Goal: Information Seeking & Learning: Learn about a topic

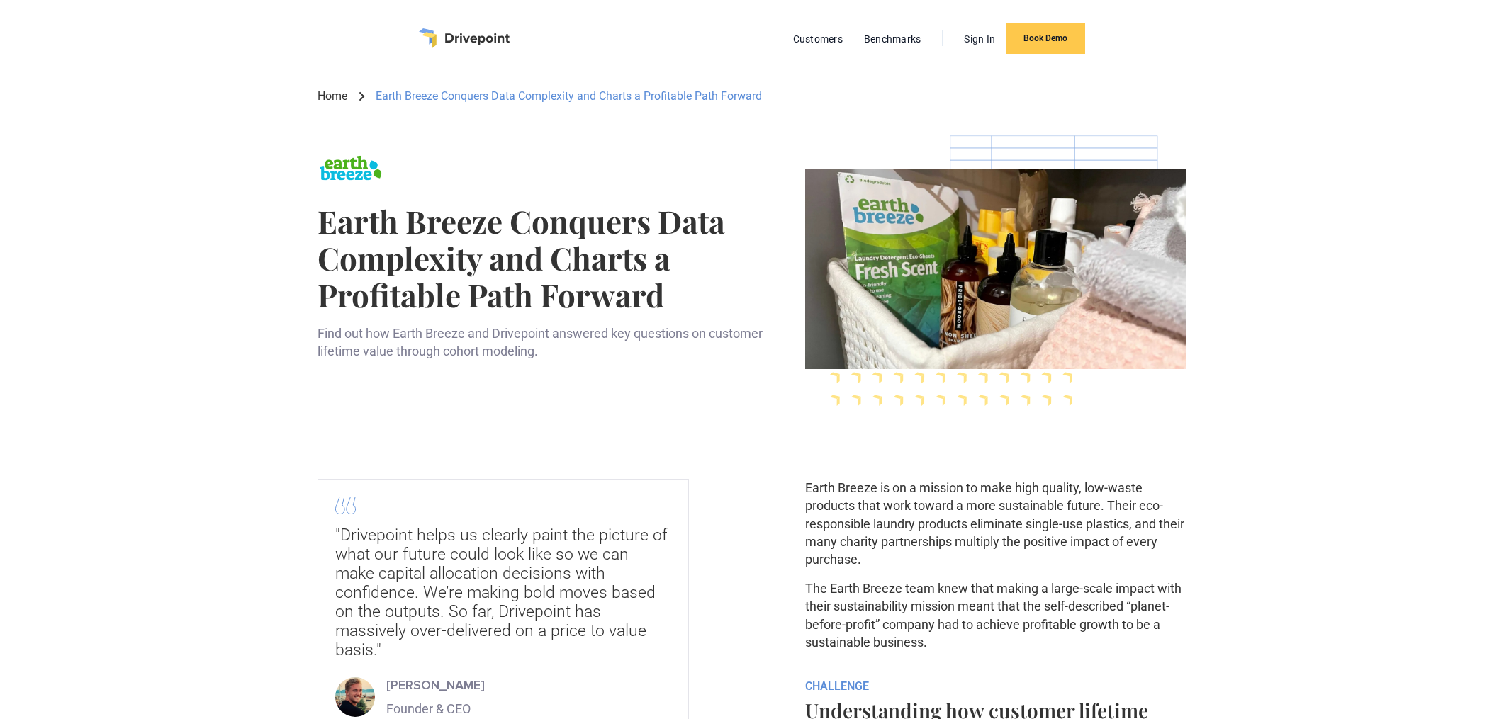
click at [473, 40] on img "home" at bounding box center [464, 38] width 91 height 20
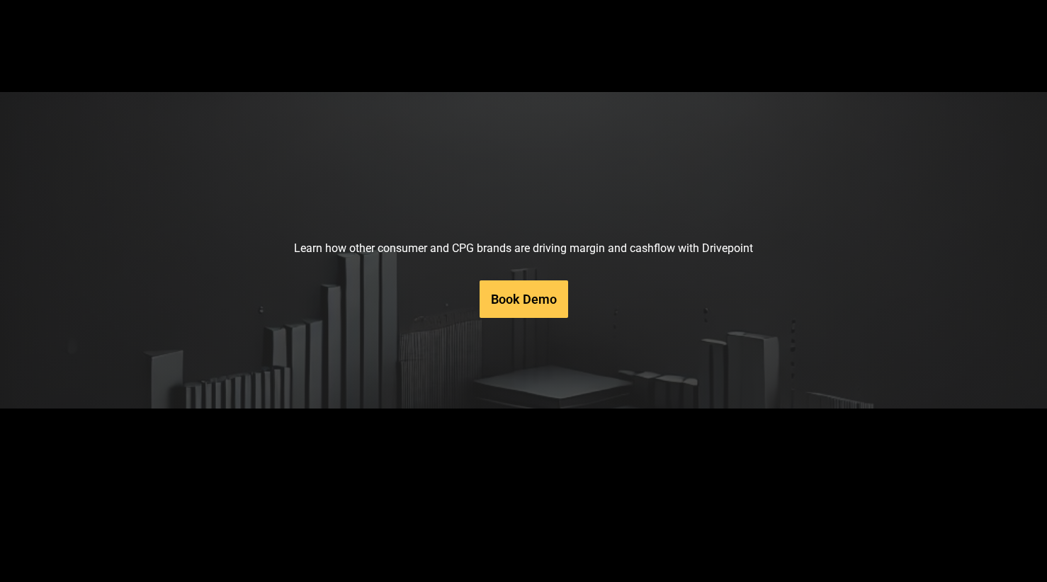
scroll to position [7219, 0]
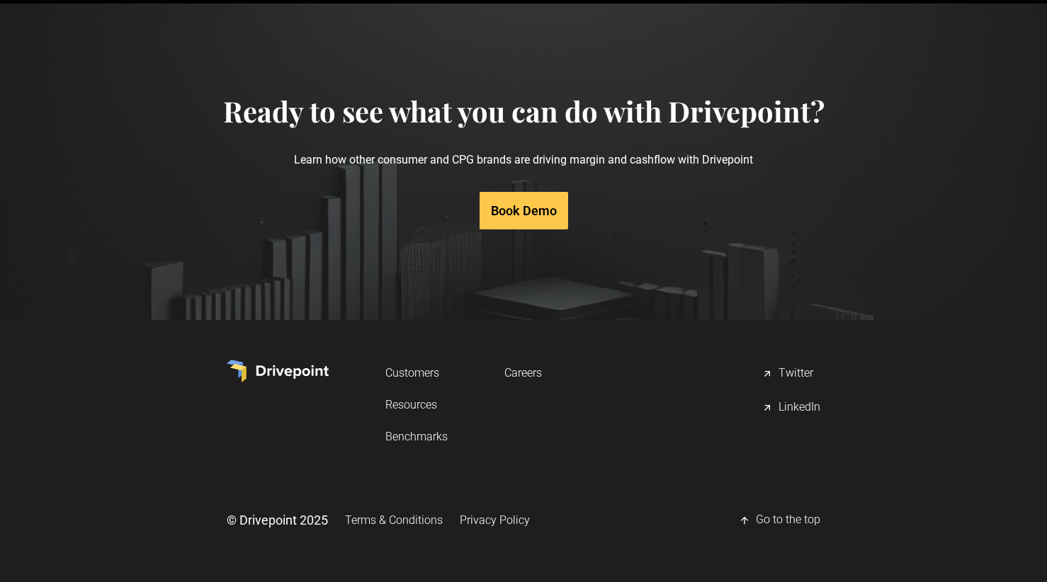
click at [421, 370] on link "Customers" at bounding box center [416, 373] width 62 height 26
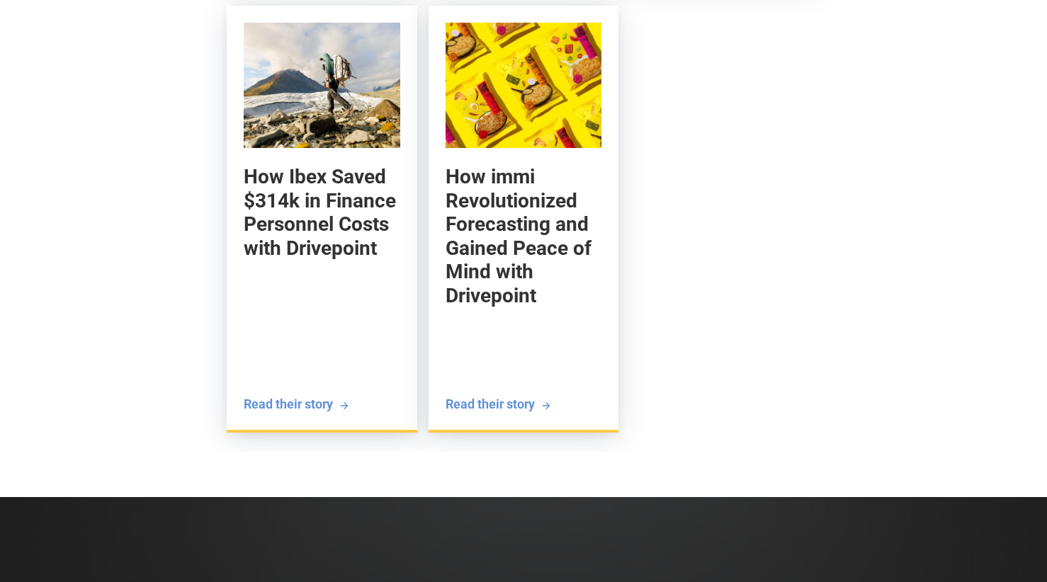
scroll to position [2989, 0]
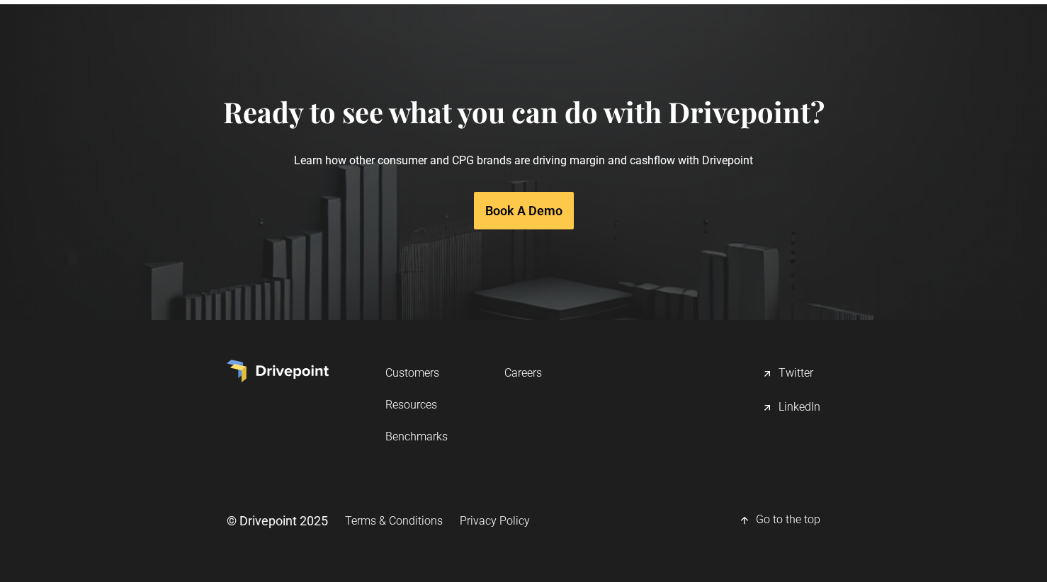
click at [414, 404] on link "Resources" at bounding box center [416, 405] width 62 height 26
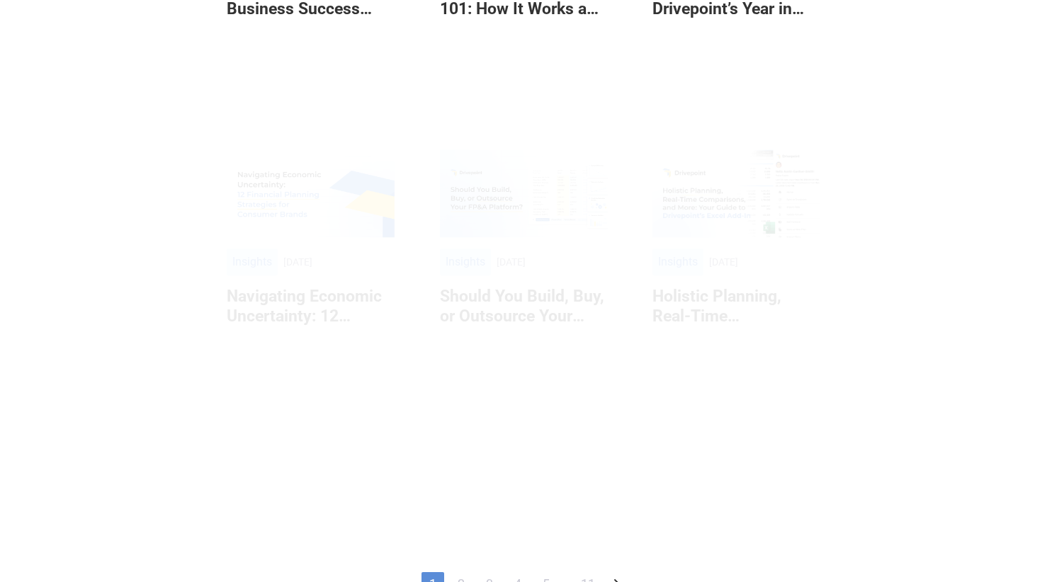
scroll to position [761, 0]
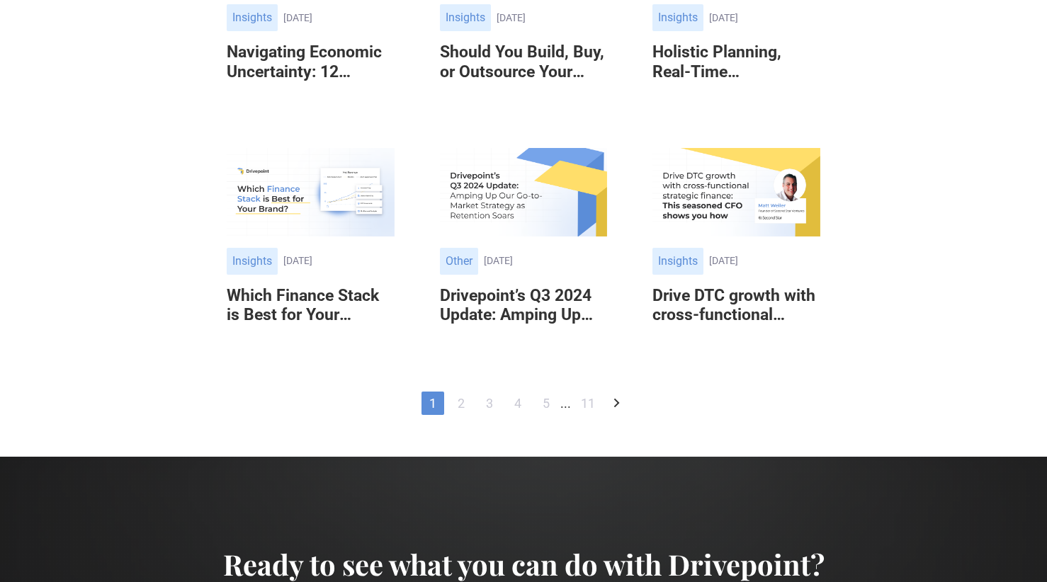
click at [549, 401] on link "5" at bounding box center [546, 403] width 23 height 23
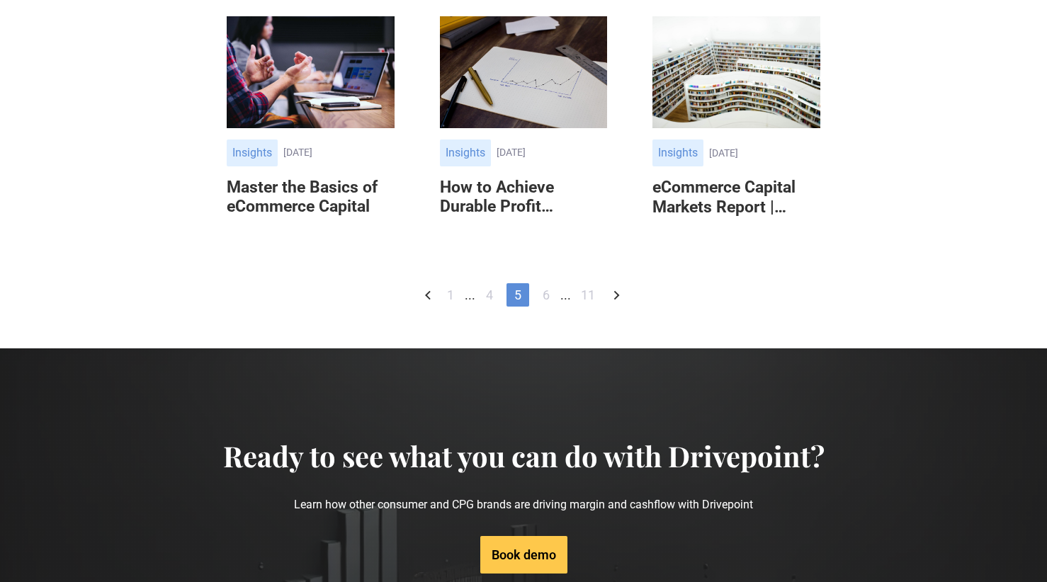
scroll to position [847, 0]
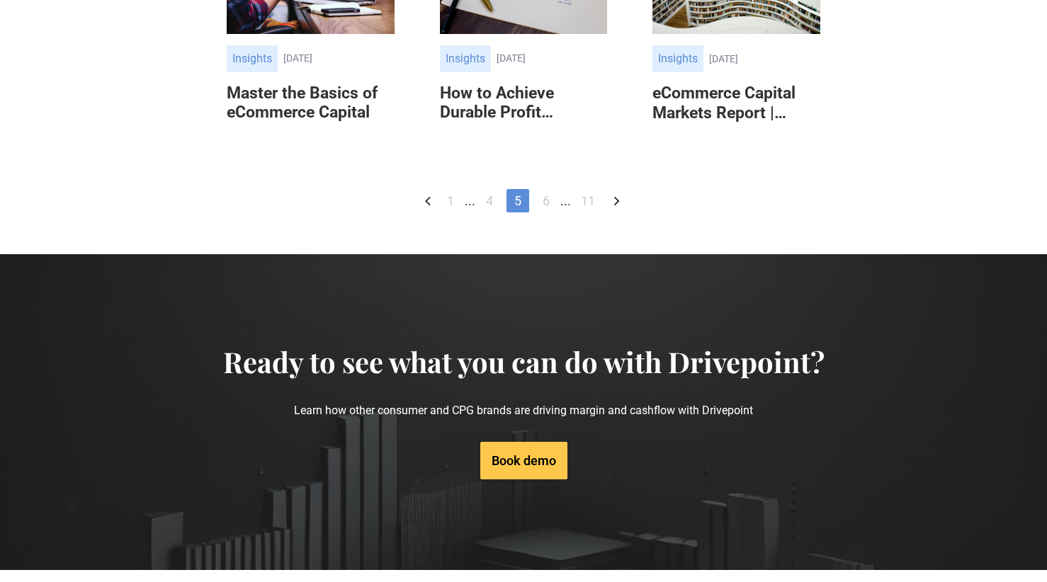
click at [591, 213] on link "11" at bounding box center [588, 200] width 28 height 23
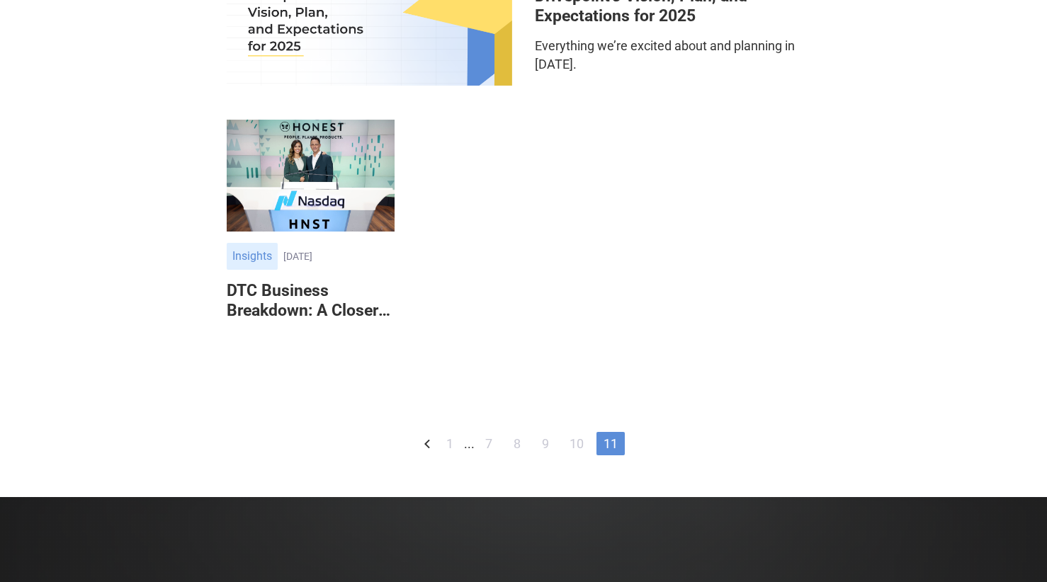
scroll to position [399, 0]
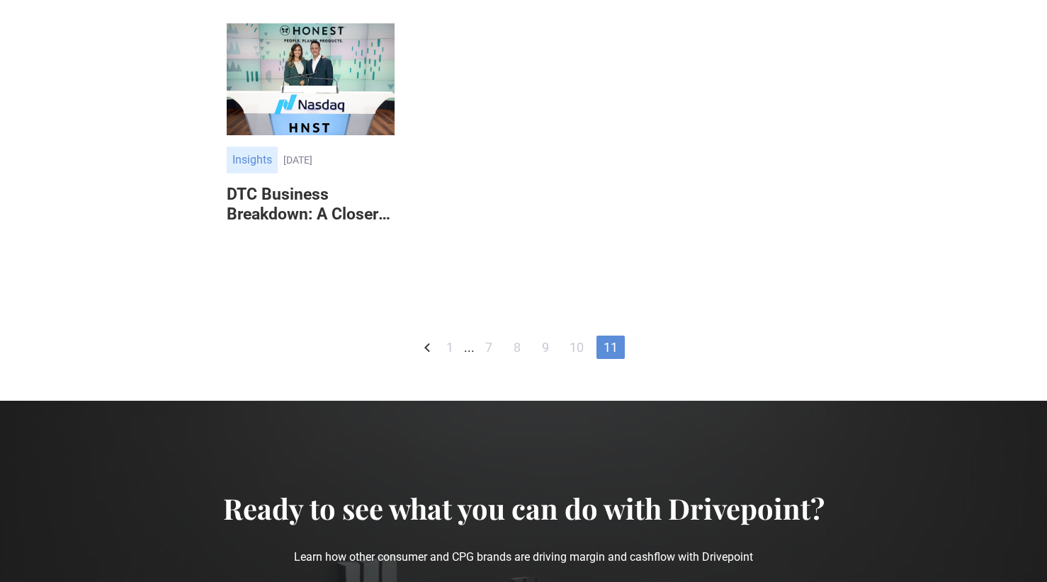
click at [548, 352] on link "9" at bounding box center [545, 347] width 23 height 23
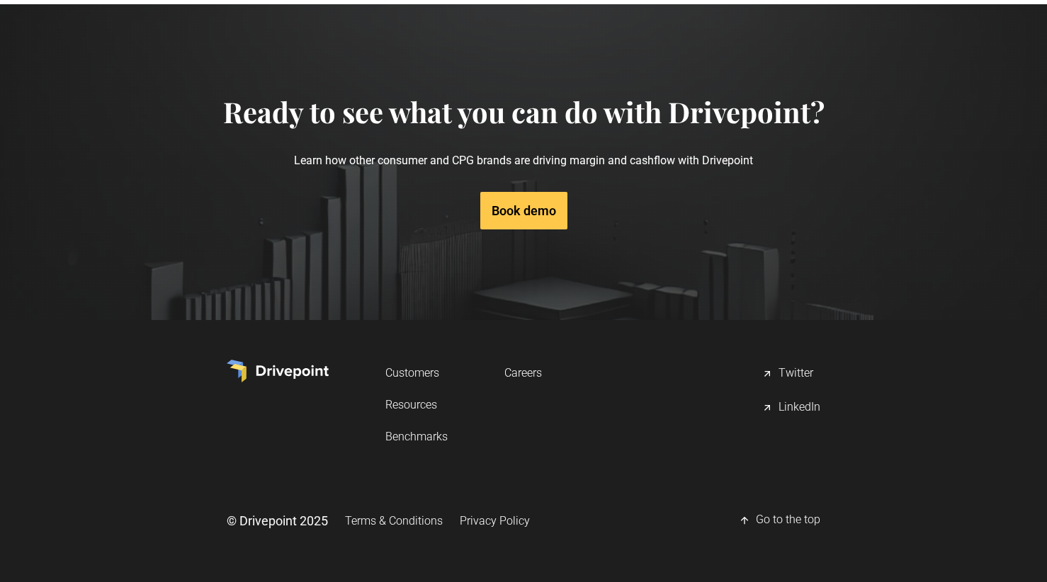
scroll to position [1078, 0]
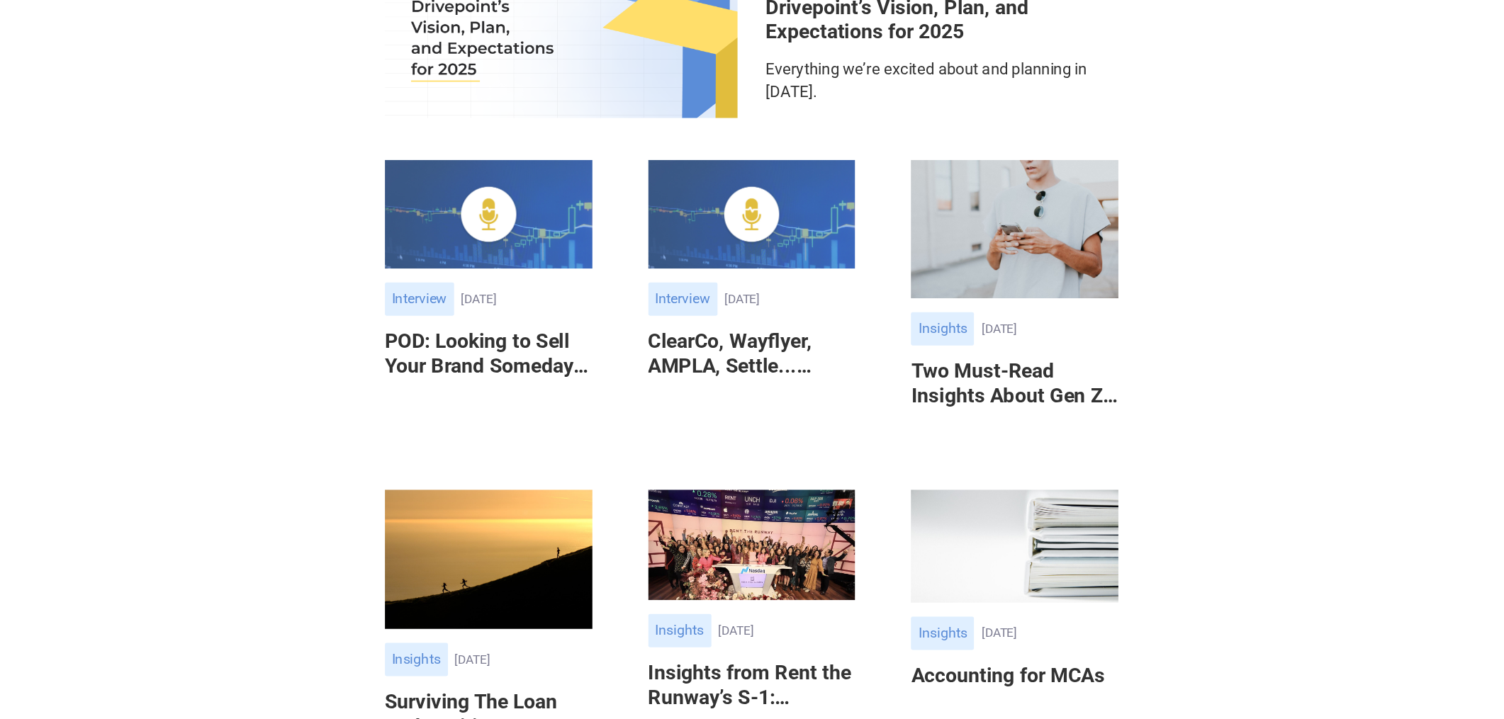
scroll to position [252, 0]
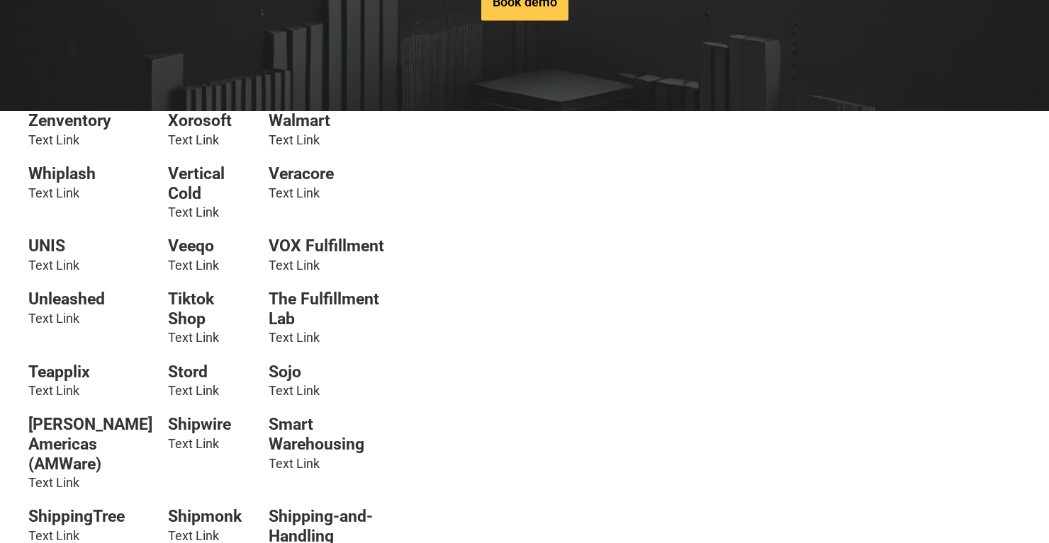
scroll to position [856, 0]
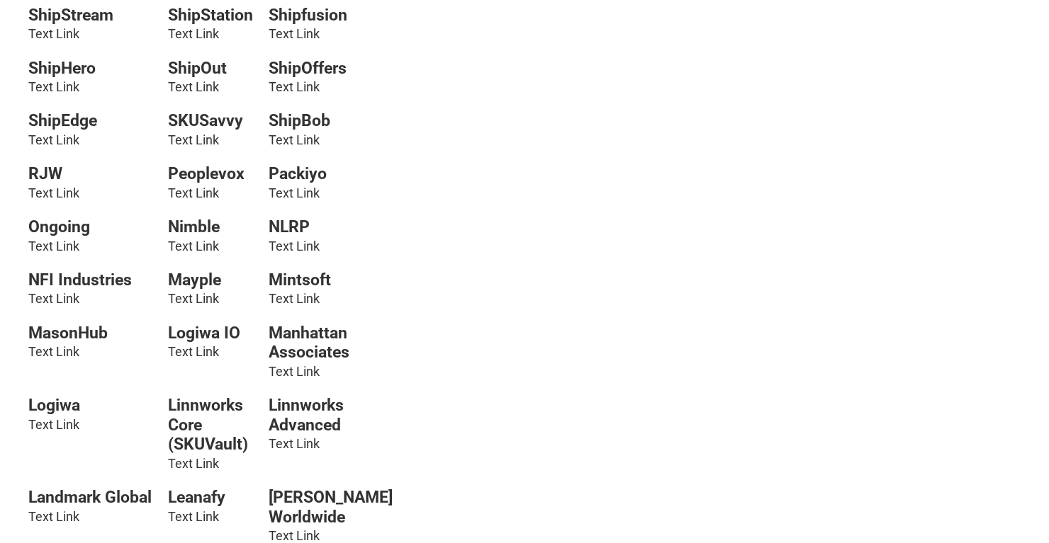
click at [273, 184] on h6 "Packiyo" at bounding box center [331, 174] width 124 height 20
click at [275, 201] on link "Text Link" at bounding box center [294, 193] width 51 height 15
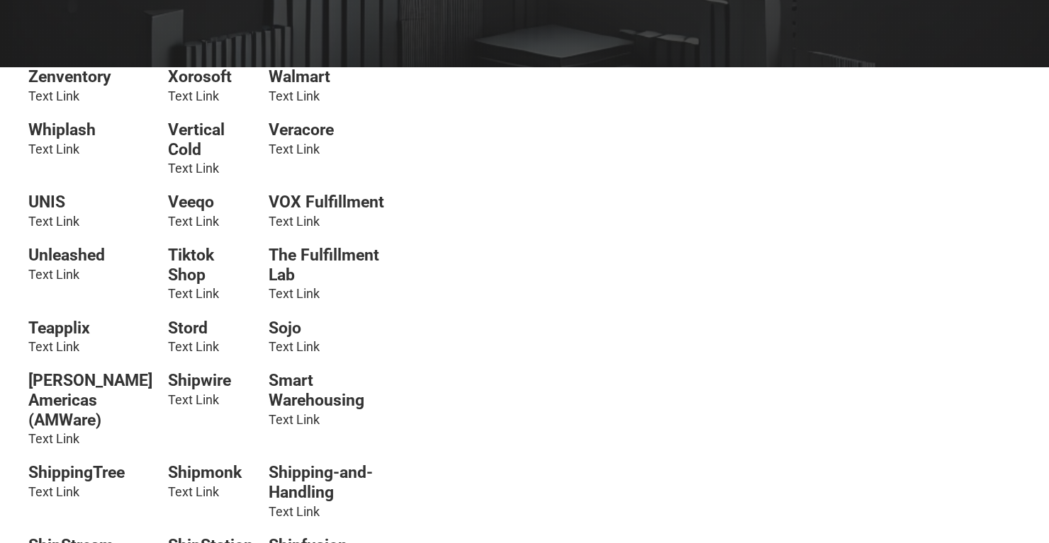
scroll to position [388, 0]
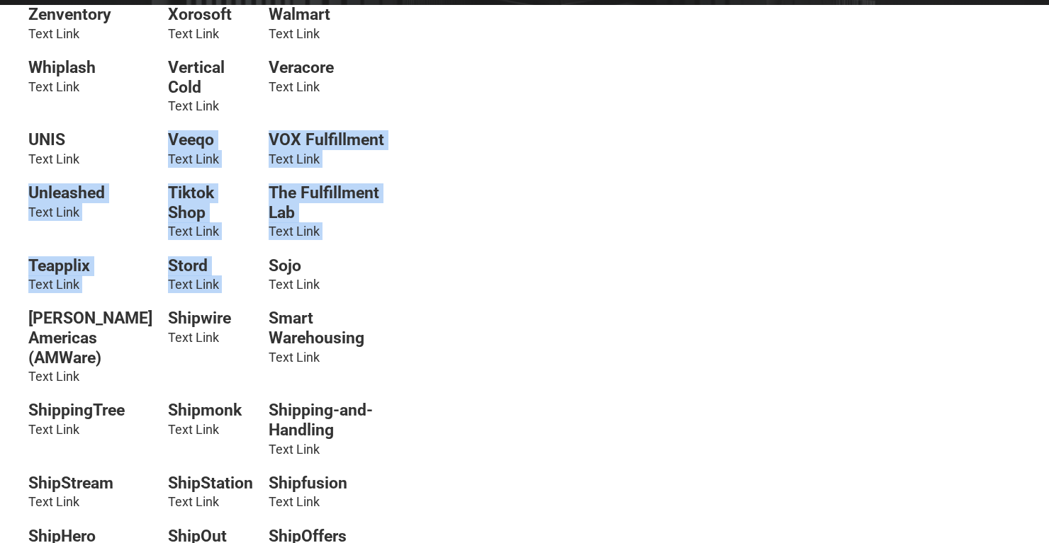
drag, startPoint x: 402, startPoint y: 295, endPoint x: 172, endPoint y: 205, distance: 246.3
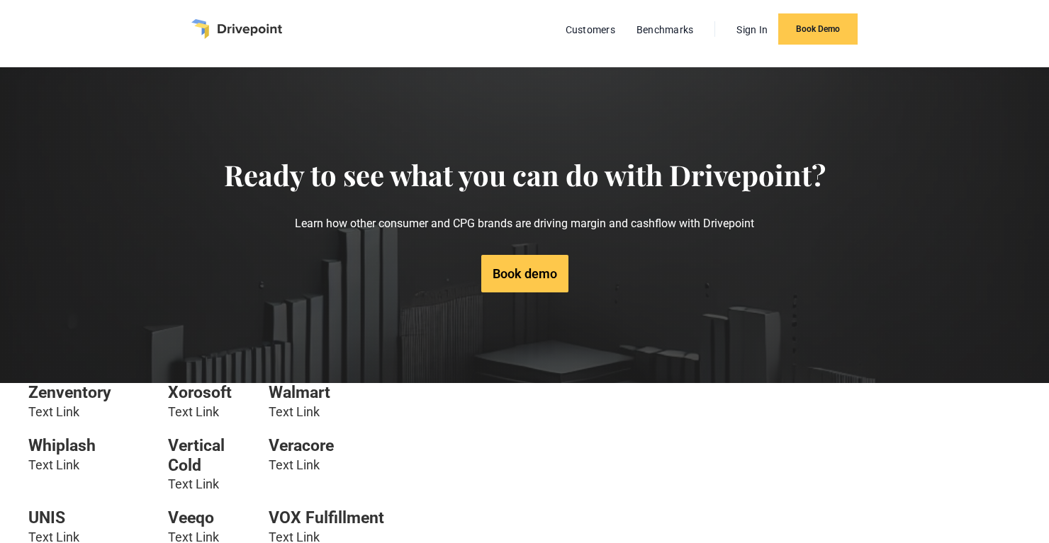
scroll to position [0, 0]
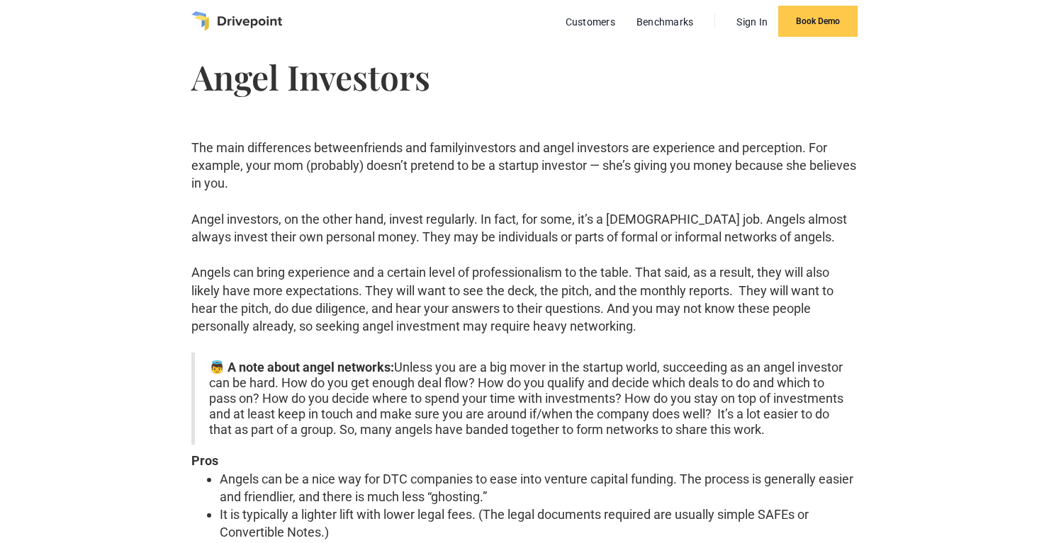
scroll to position [21, 0]
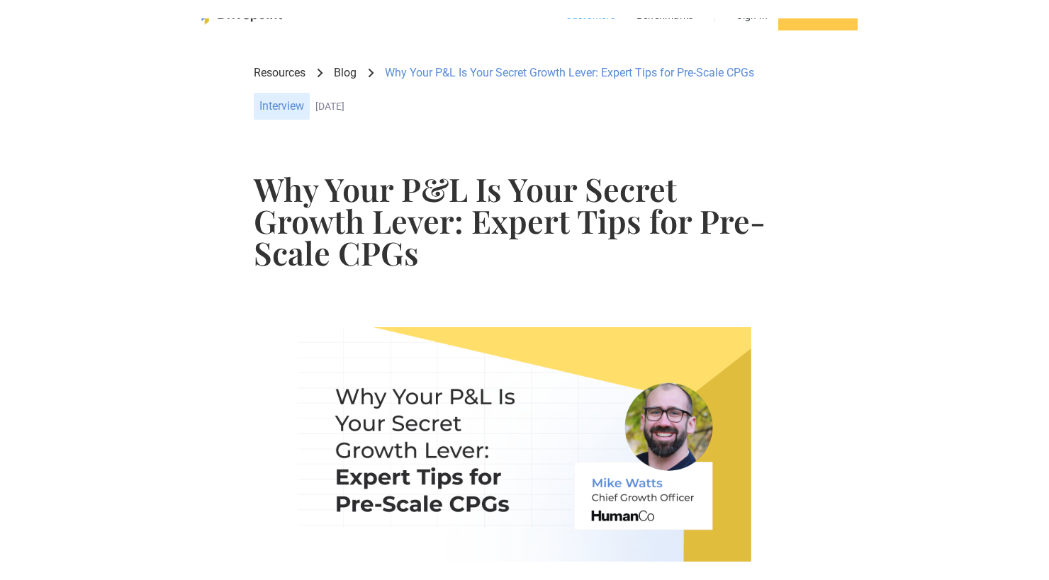
scroll to position [43, 0]
